Goal: Task Accomplishment & Management: Complete application form

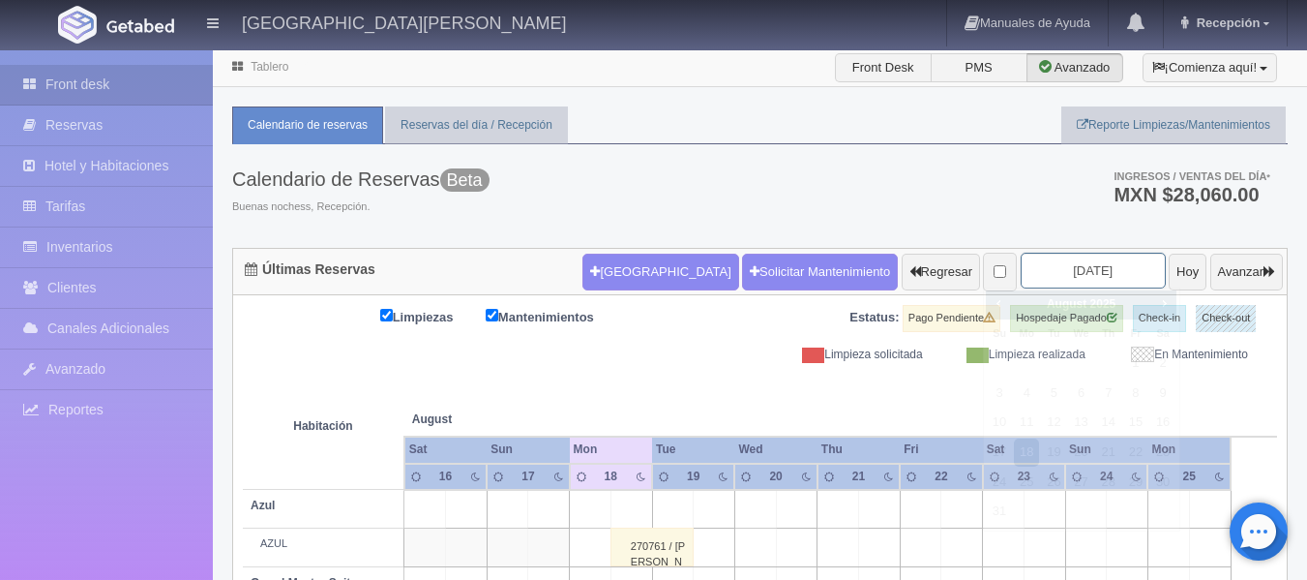
click at [1110, 264] on input "[DATE]" at bounding box center [1093, 271] width 145 height 36
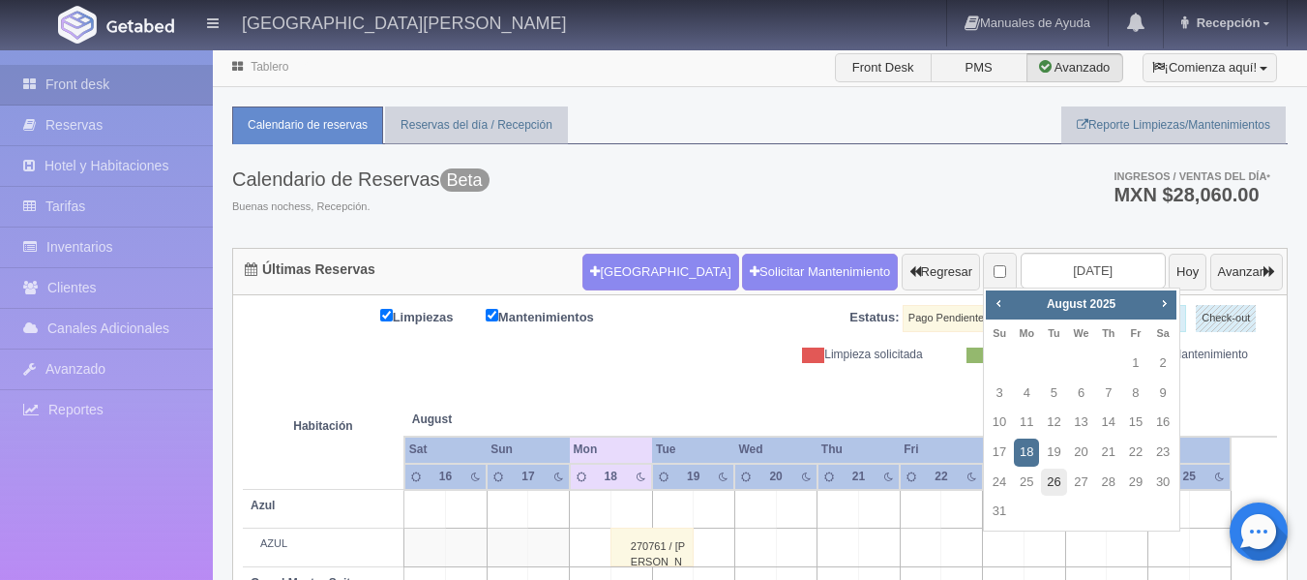
click at [1058, 488] on link "26" at bounding box center [1053, 482] width 25 height 28
type input "2025-08-26"
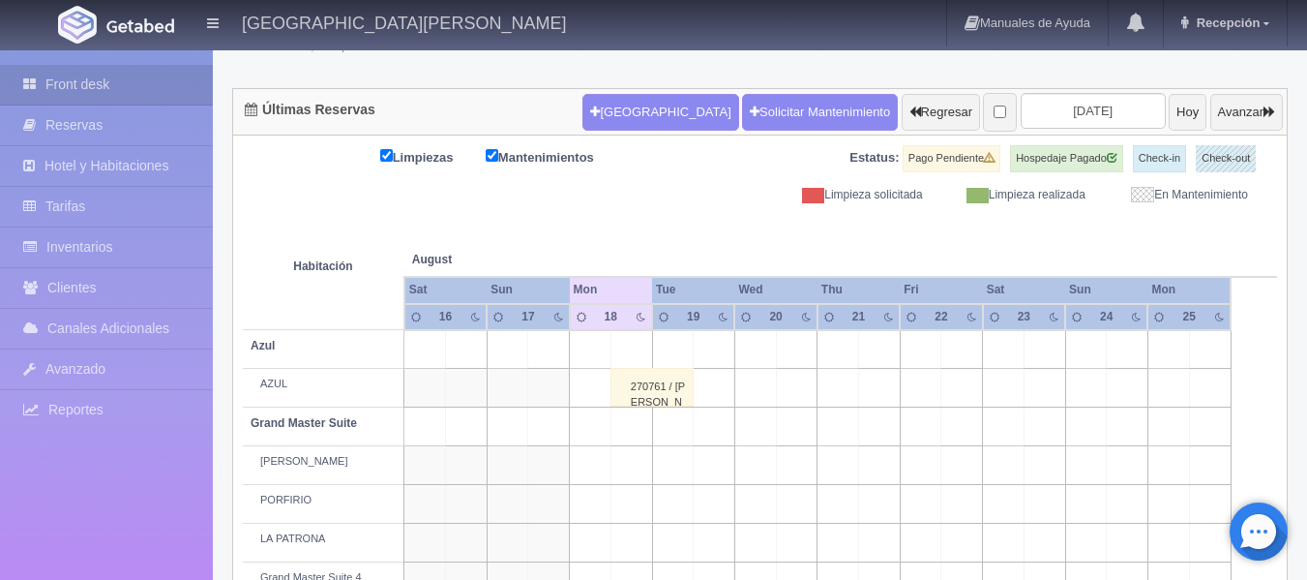
scroll to position [194, 0]
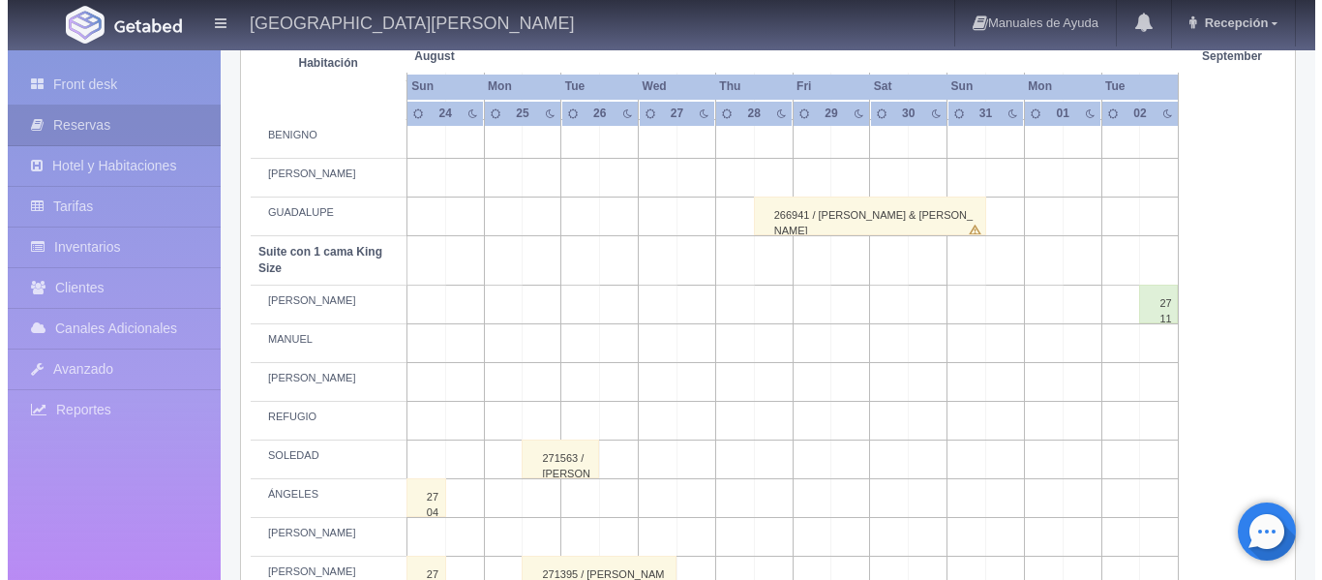
scroll to position [849, 0]
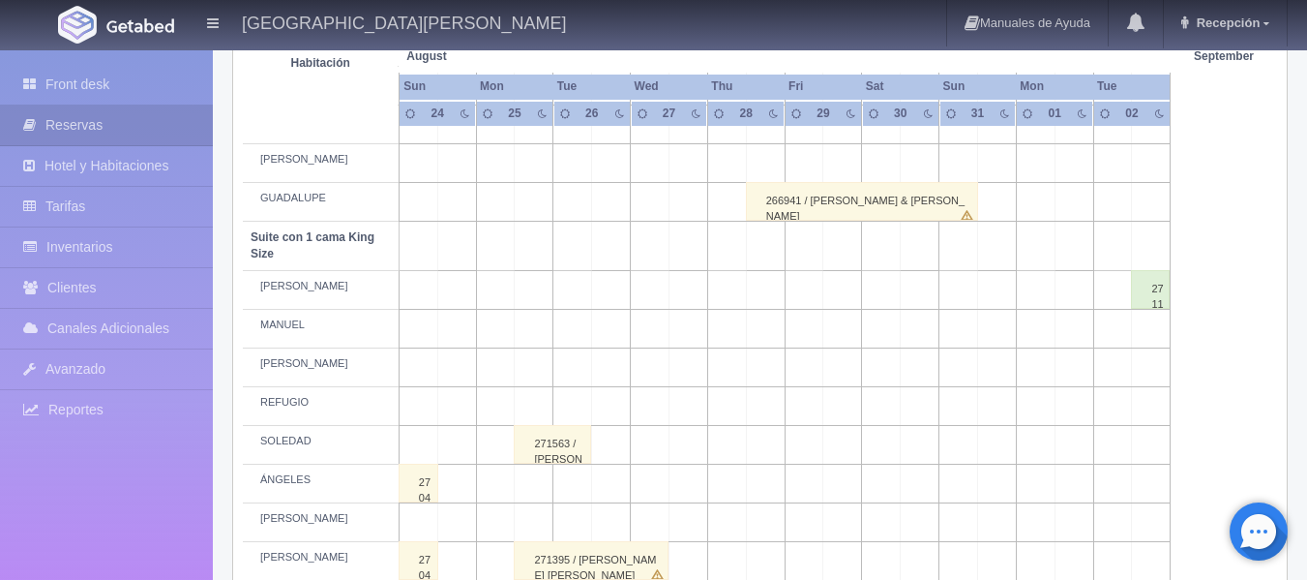
click at [609, 286] on td at bounding box center [611, 290] width 39 height 39
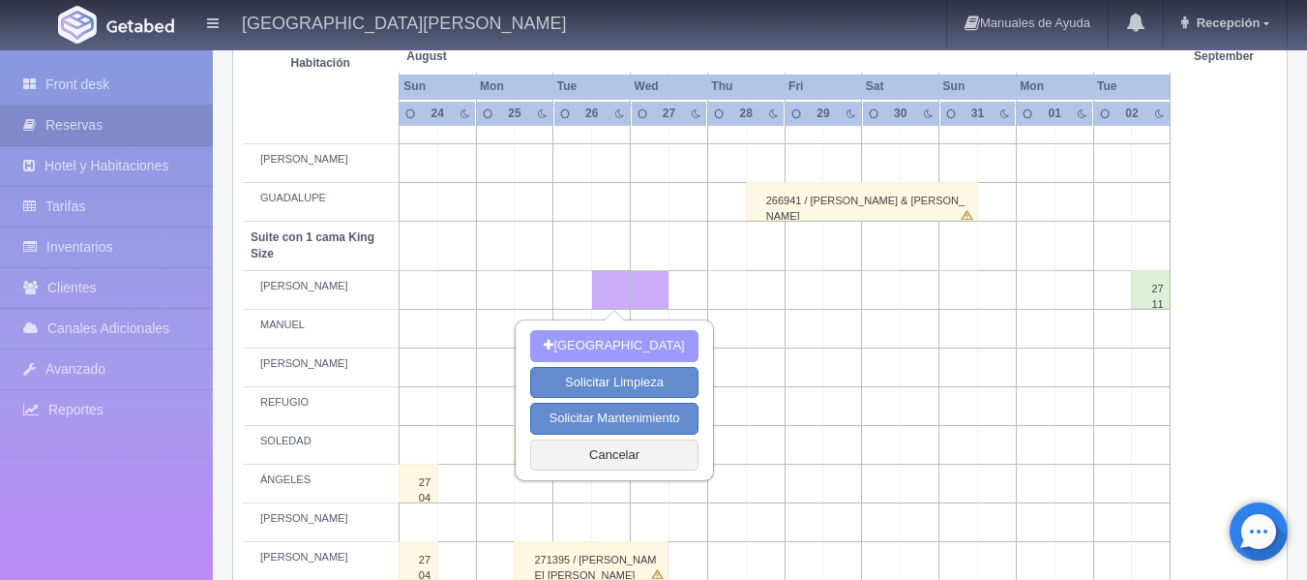
click at [645, 340] on button "[GEOGRAPHIC_DATA]" at bounding box center [613, 346] width 167 height 32
type input "[DATE]"
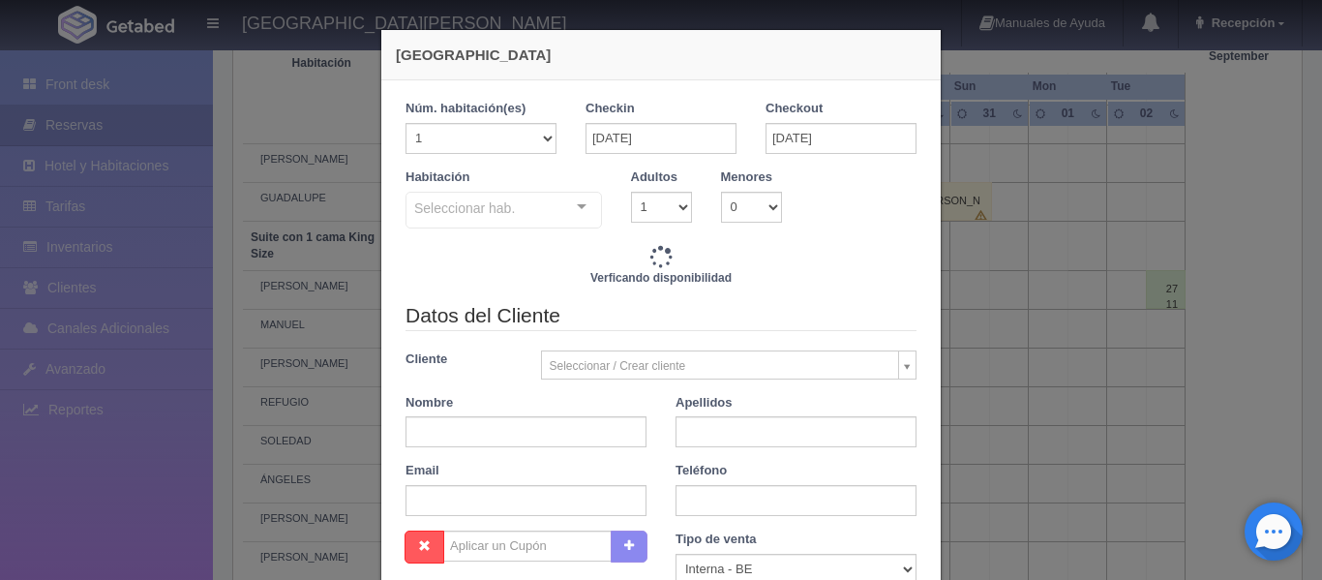
checkbox input "false"
type input "3860.00"
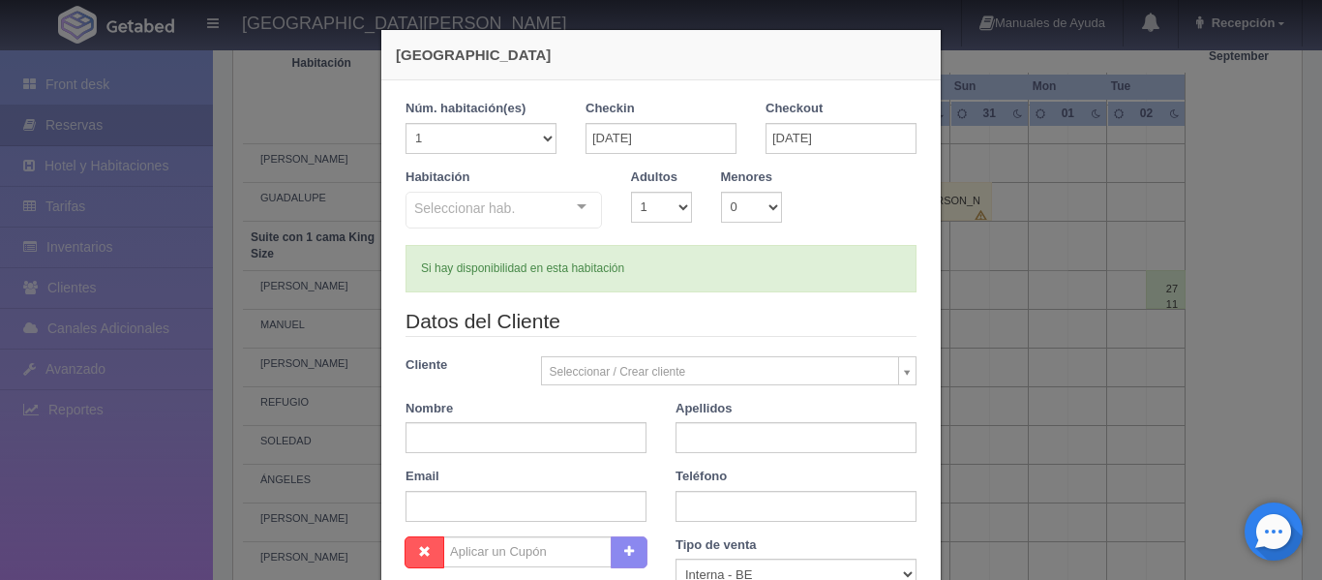
checkbox input "false"
click at [572, 206] on div "Seleccionar hab. Suite con 2 camas matrimoniales-No apta para menores Suite con…" at bounding box center [504, 211] width 196 height 39
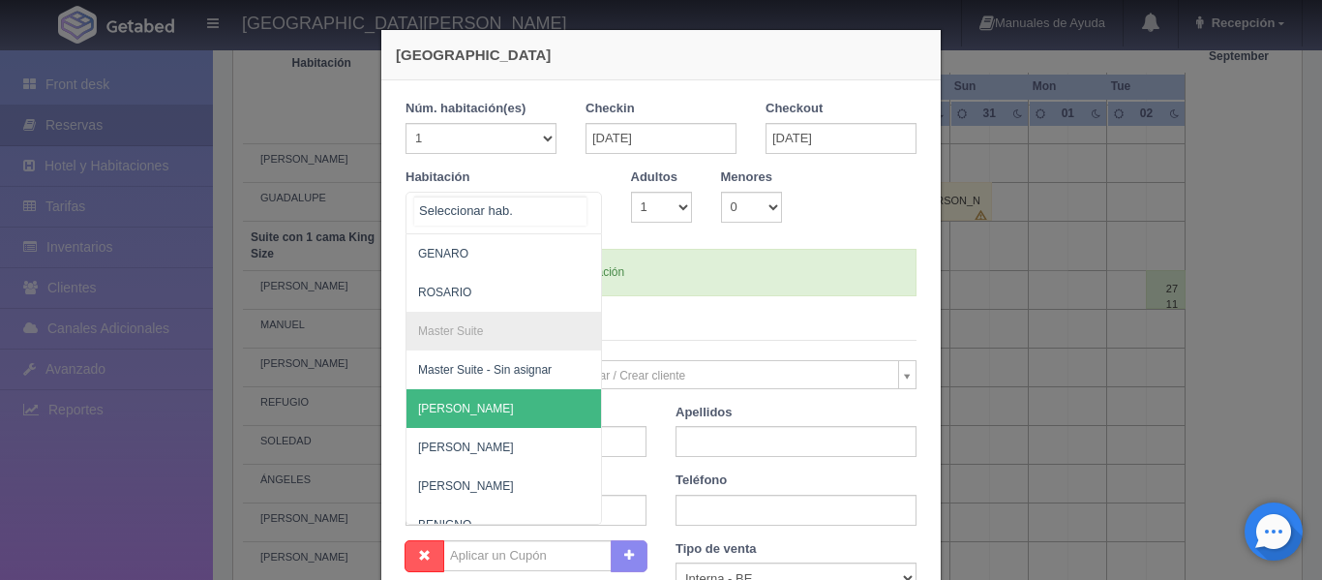
scroll to position [0, 0]
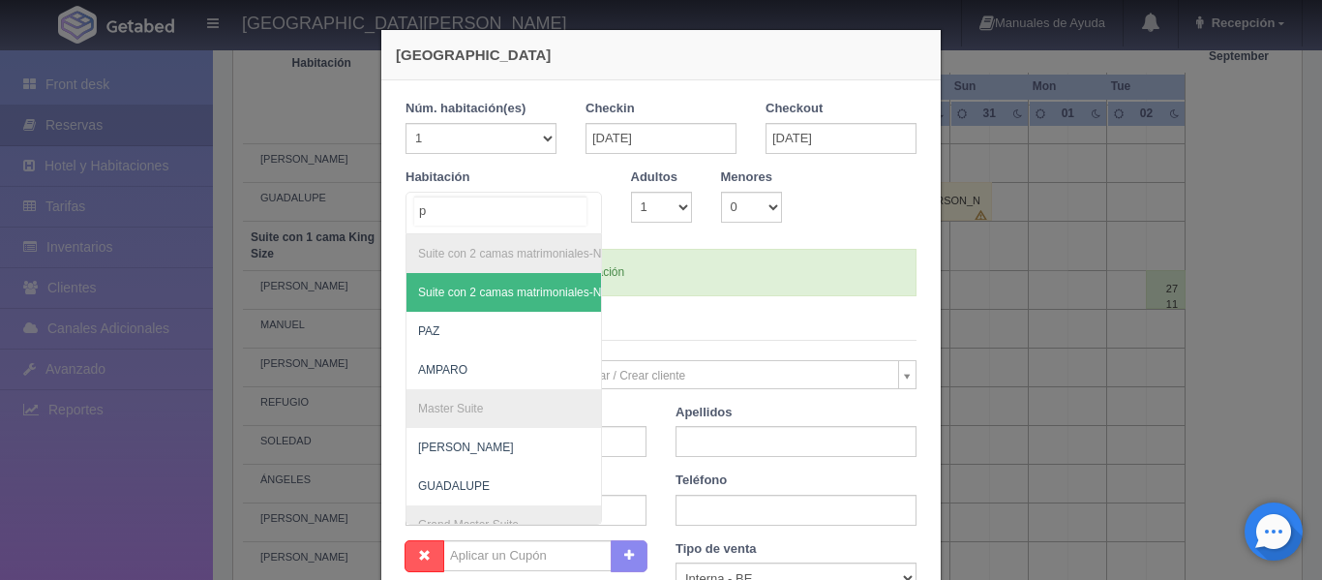
type input "pe"
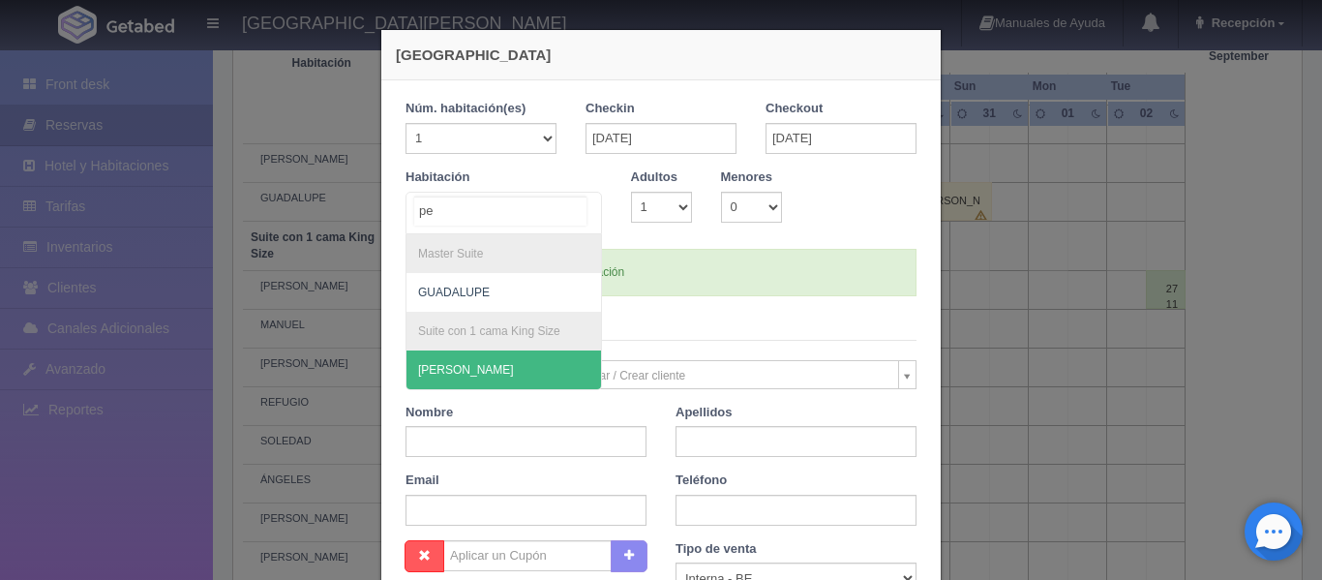
click at [507, 376] on span "[PERSON_NAME]" at bounding box center [503, 369] width 195 height 39
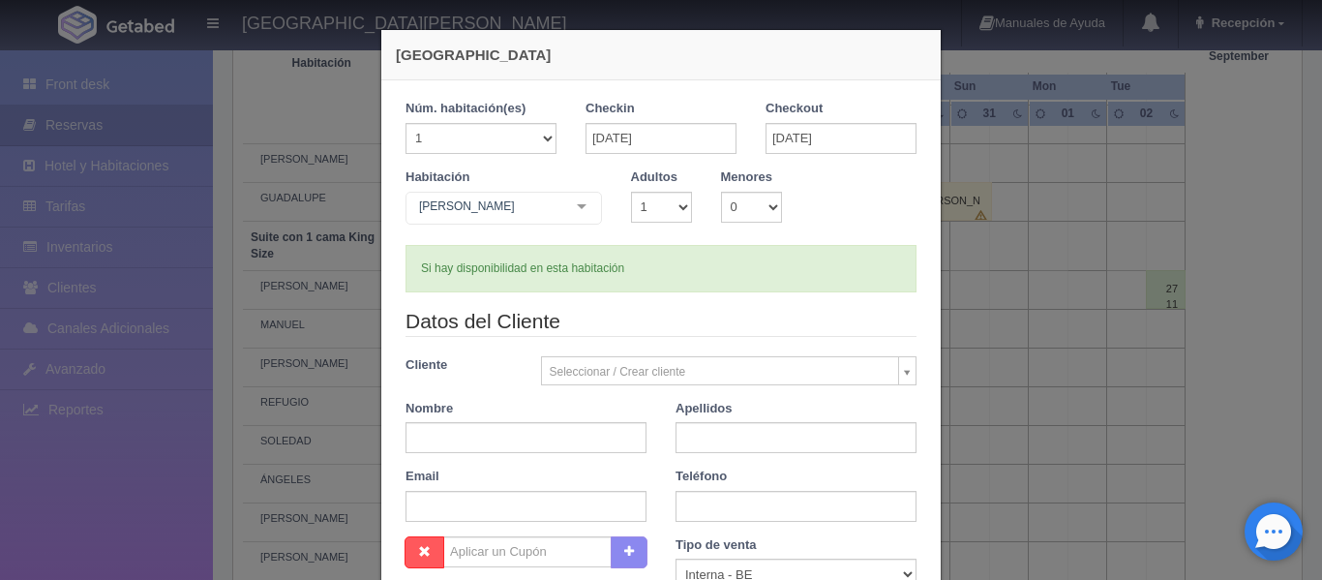
checkbox input "false"
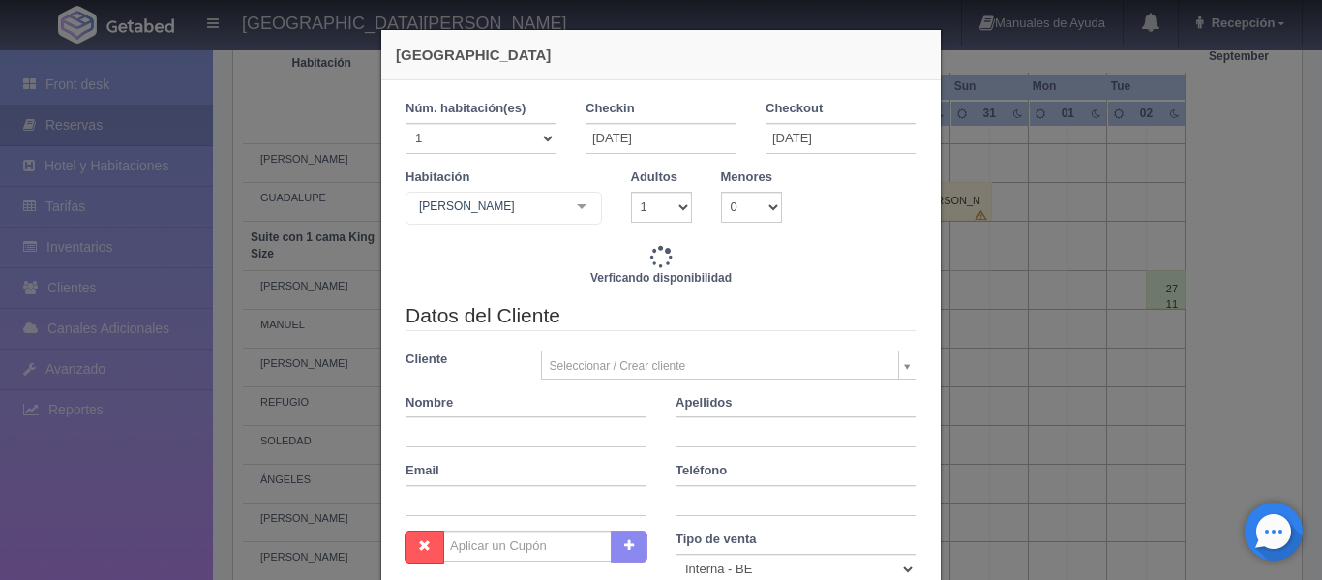
type input "3860.00"
checkbox input "false"
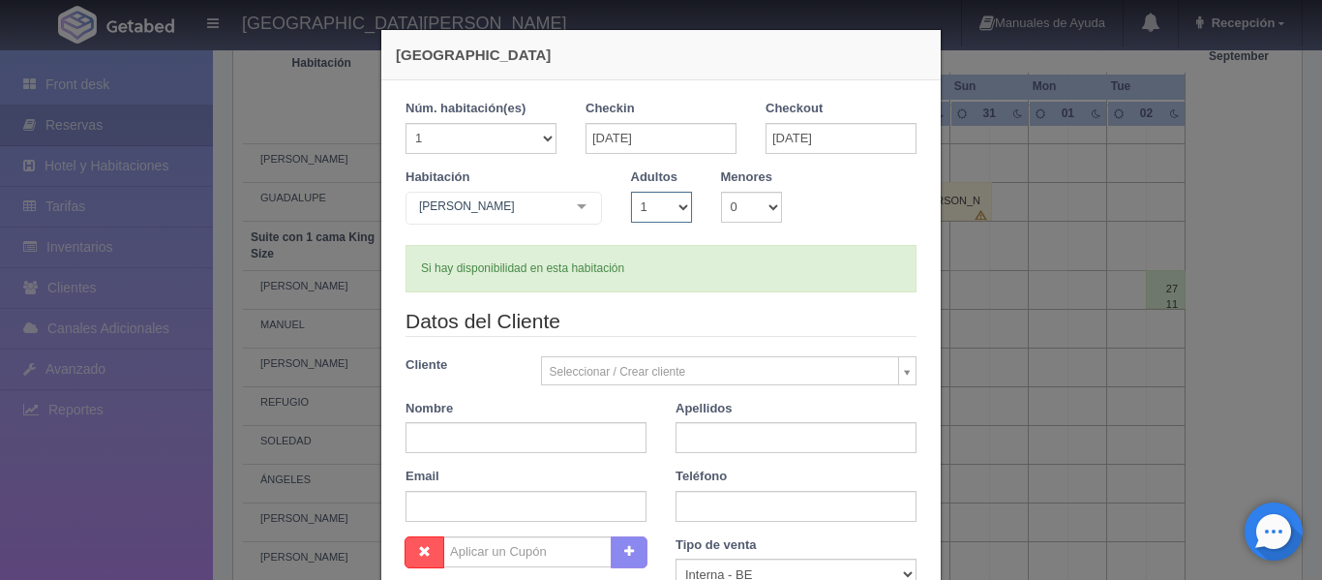
click at [680, 207] on select "1 2 3 4 5 6 7 8 9 10" at bounding box center [661, 207] width 61 height 31
select select "2"
click at [631, 192] on select "1 2 3 4 5 6 7 8 9 10" at bounding box center [661, 207] width 61 height 31
checkbox input "false"
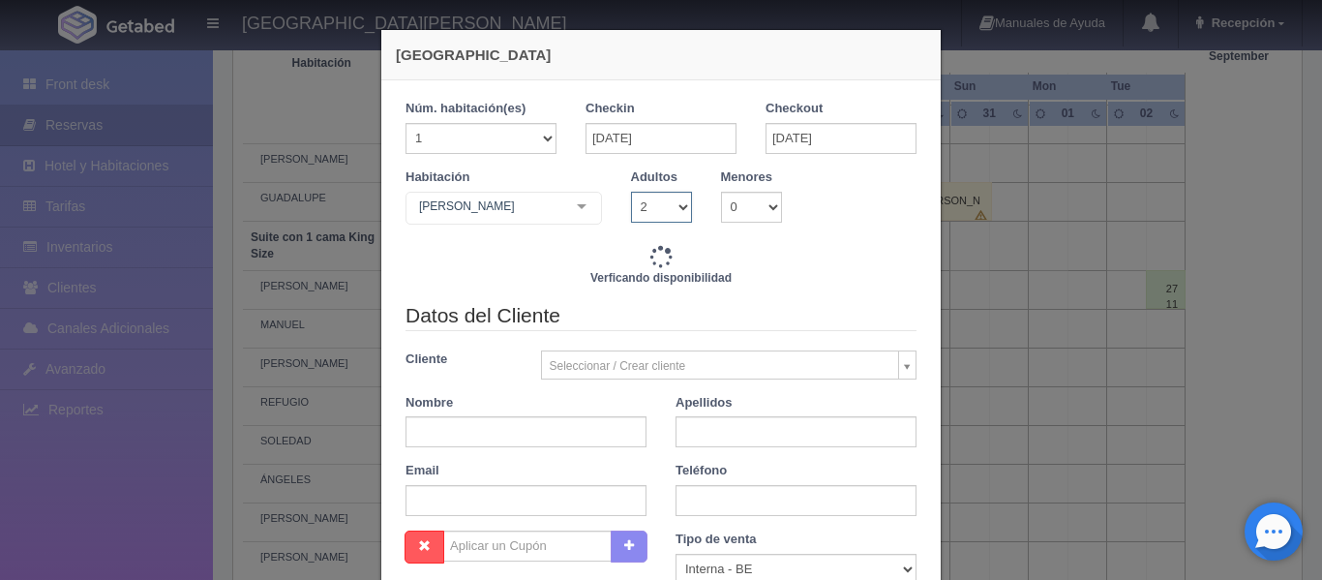
type input "3860.00"
checkbox input "false"
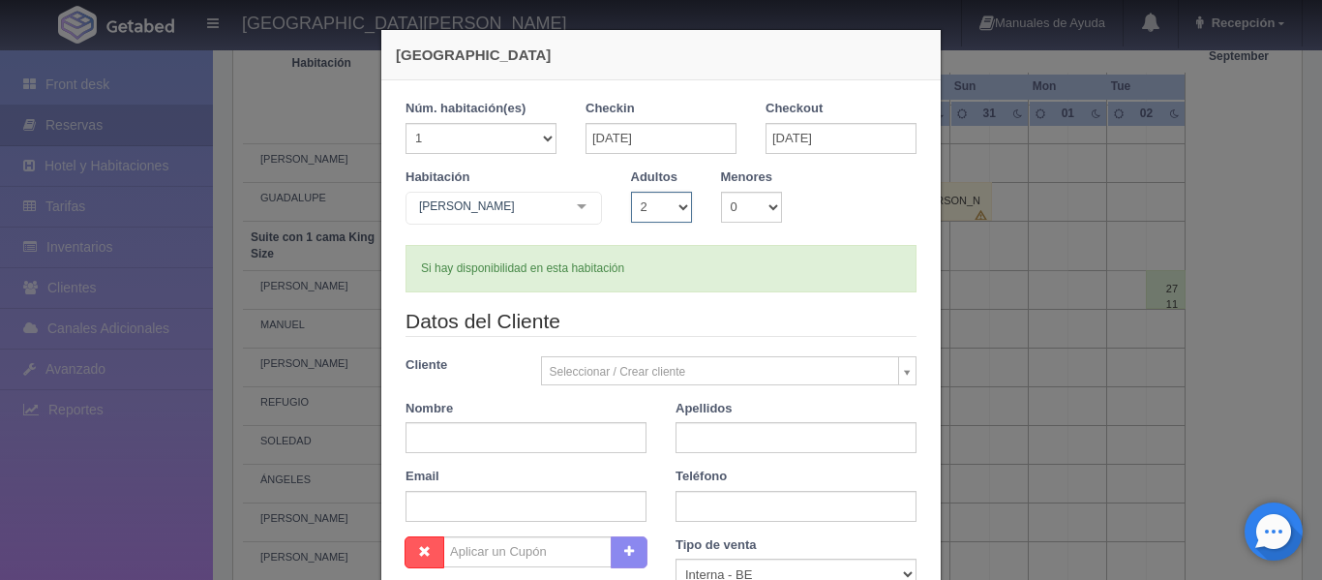
scroll to position [97, 0]
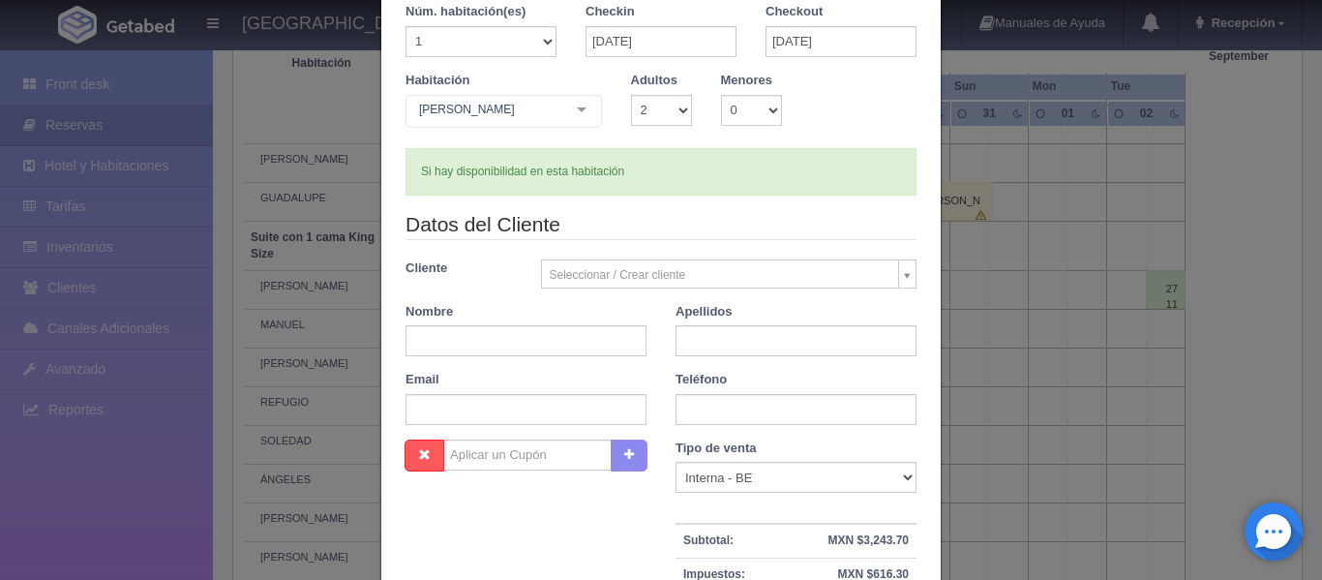
click at [894, 281] on body "[GEOGRAPHIC_DATA][PERSON_NAME] Manuales de Ayuda Actualizaciones recientes Rece…" at bounding box center [661, 228] width 1322 height 2056
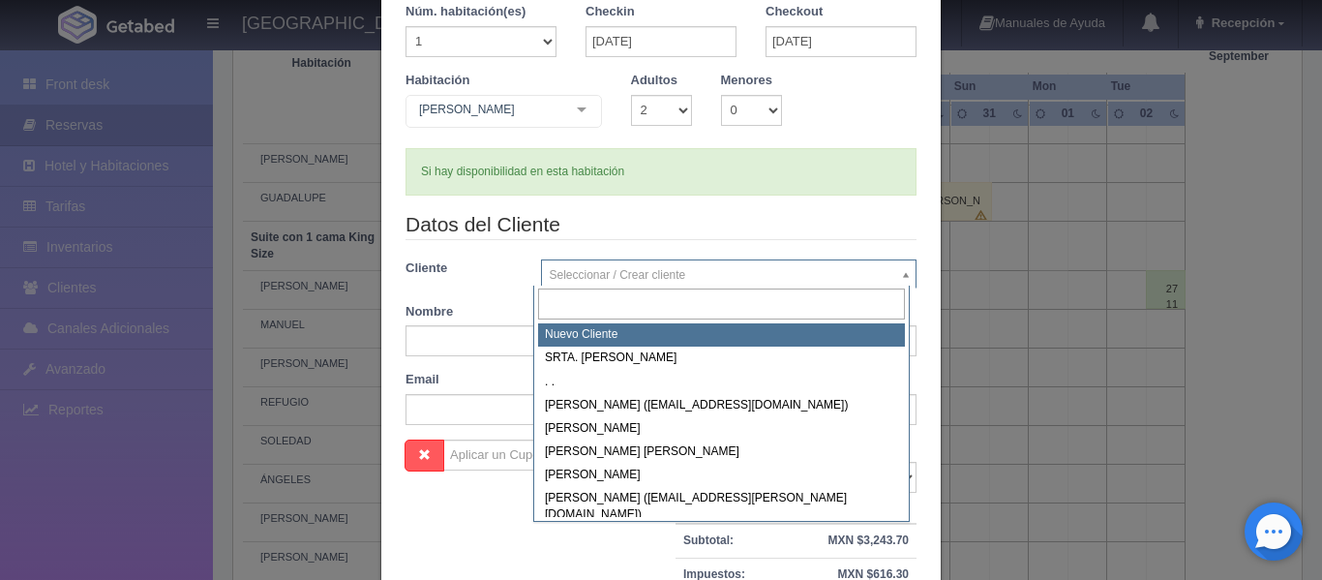
click at [640, 310] on input "text" at bounding box center [721, 304] width 367 height 32
click at [641, 301] on input "text" at bounding box center [721, 304] width 367 height 32
click at [642, 301] on input "text" at bounding box center [721, 304] width 367 height 32
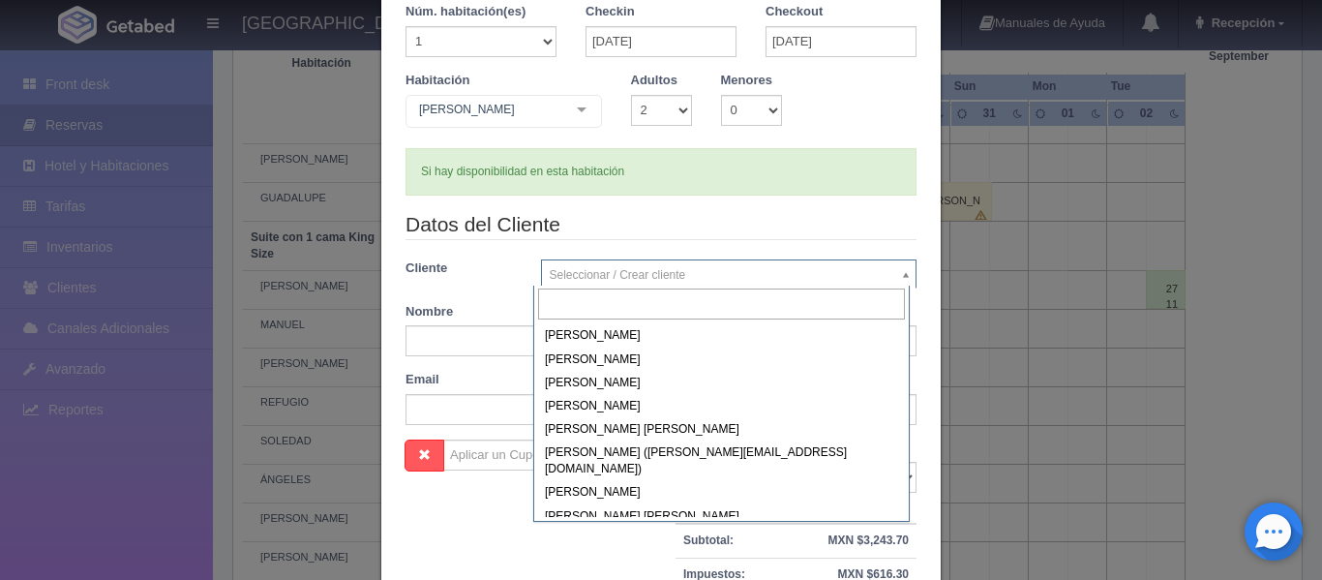
scroll to position [146181, 0]
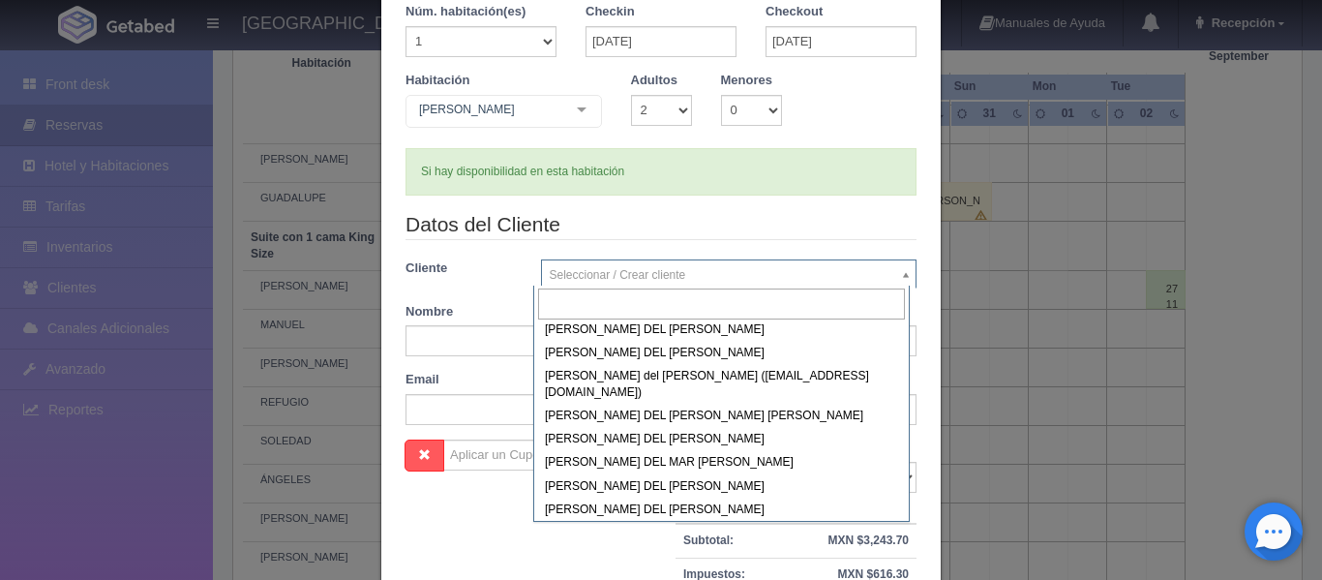
click at [907, 499] on body "[GEOGRAPHIC_DATA][PERSON_NAME] Manuales de Ayuda Actualizaciones recientes Rece…" at bounding box center [661, 228] width 1322 height 2056
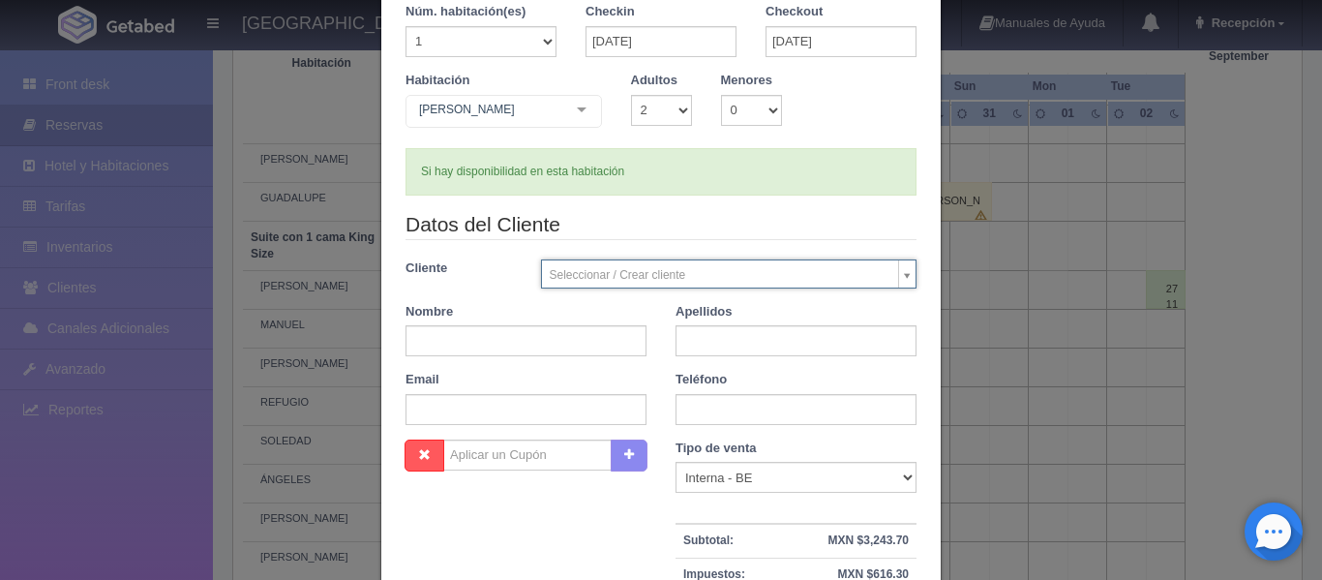
click at [905, 275] on body "[GEOGRAPHIC_DATA][PERSON_NAME] Manuales de Ayuda Actualizaciones recientes Rece…" at bounding box center [661, 228] width 1322 height 2056
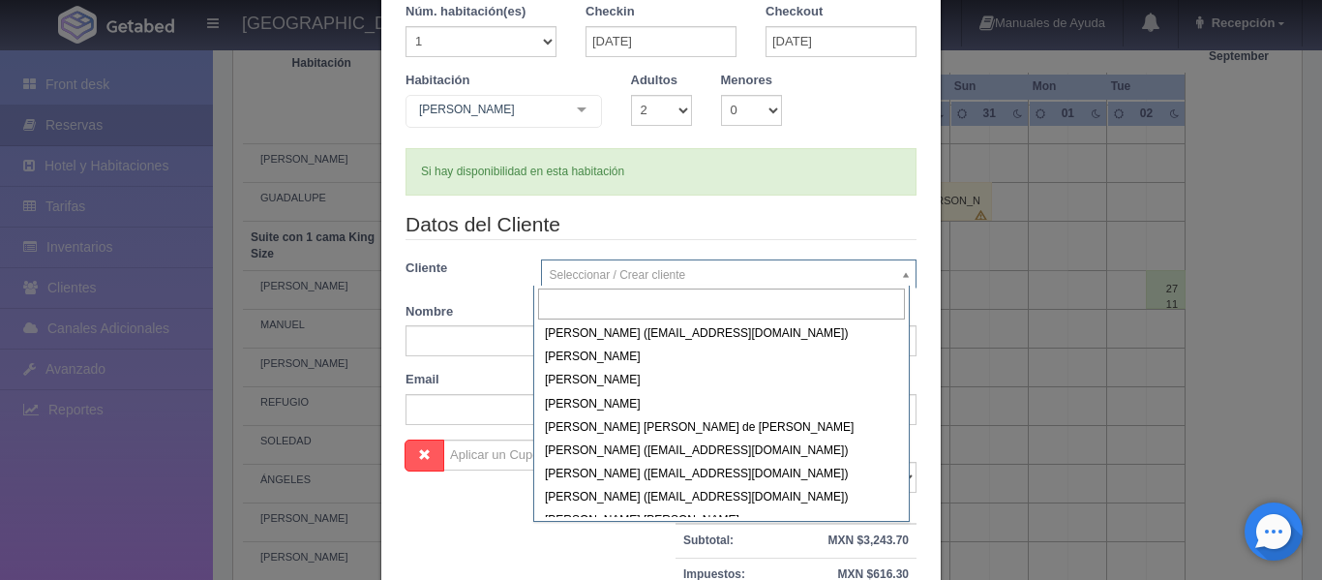
scroll to position [9690, 0]
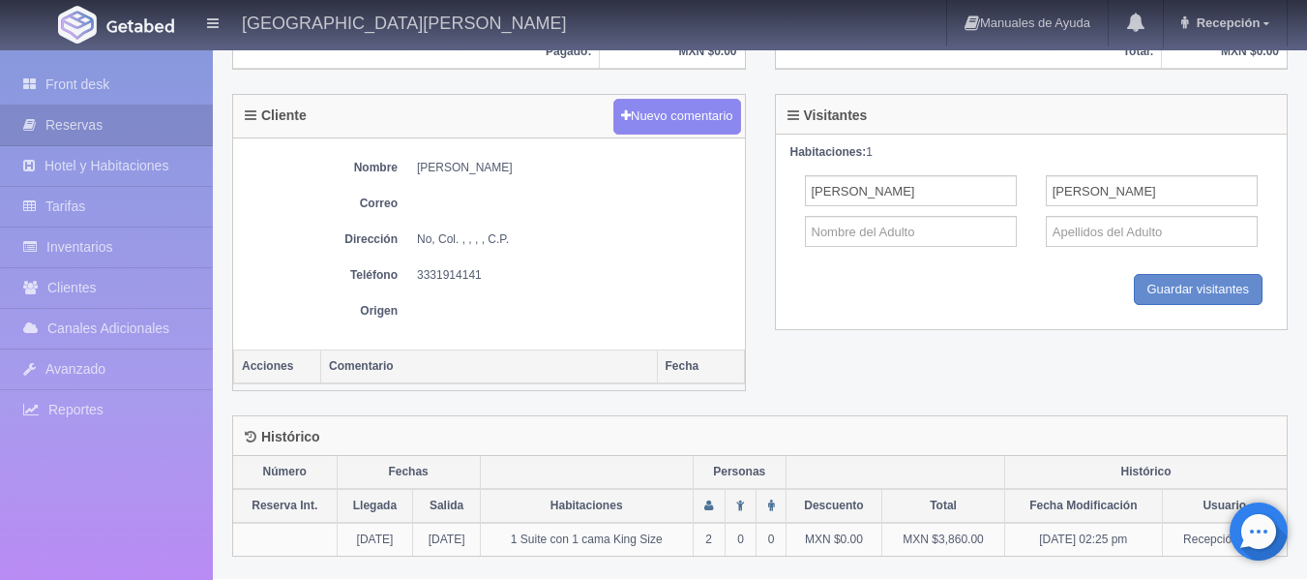
scroll to position [687, 0]
click at [937, 229] on input "text" at bounding box center [911, 230] width 212 height 31
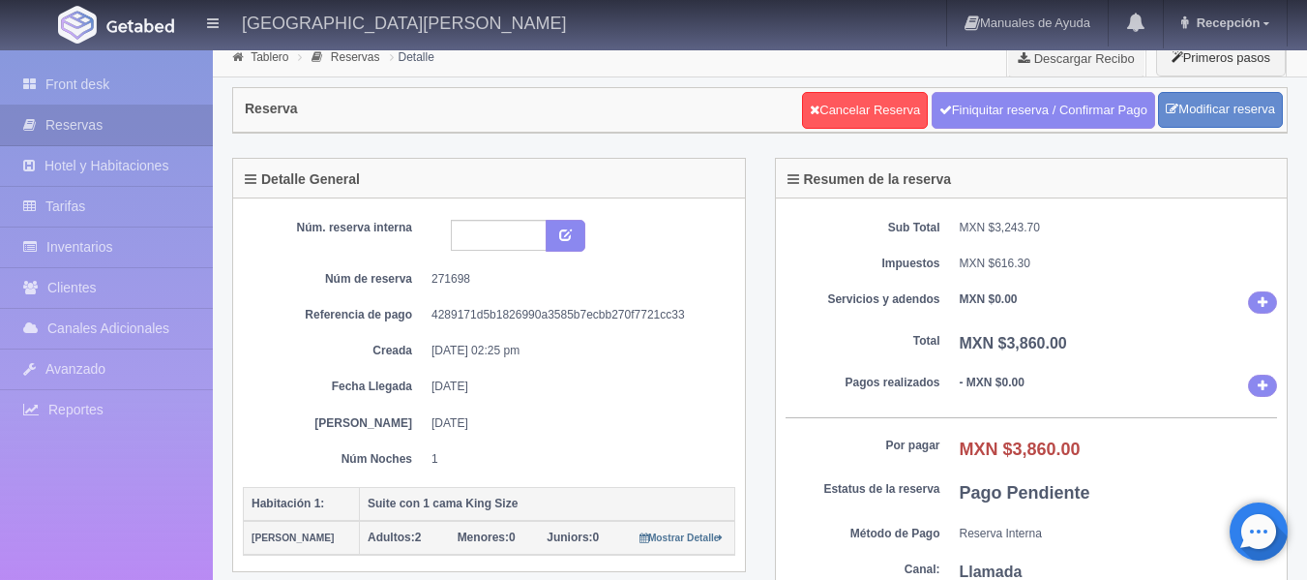
scroll to position [0, 0]
